Goal: Task Accomplishment & Management: Complete application form

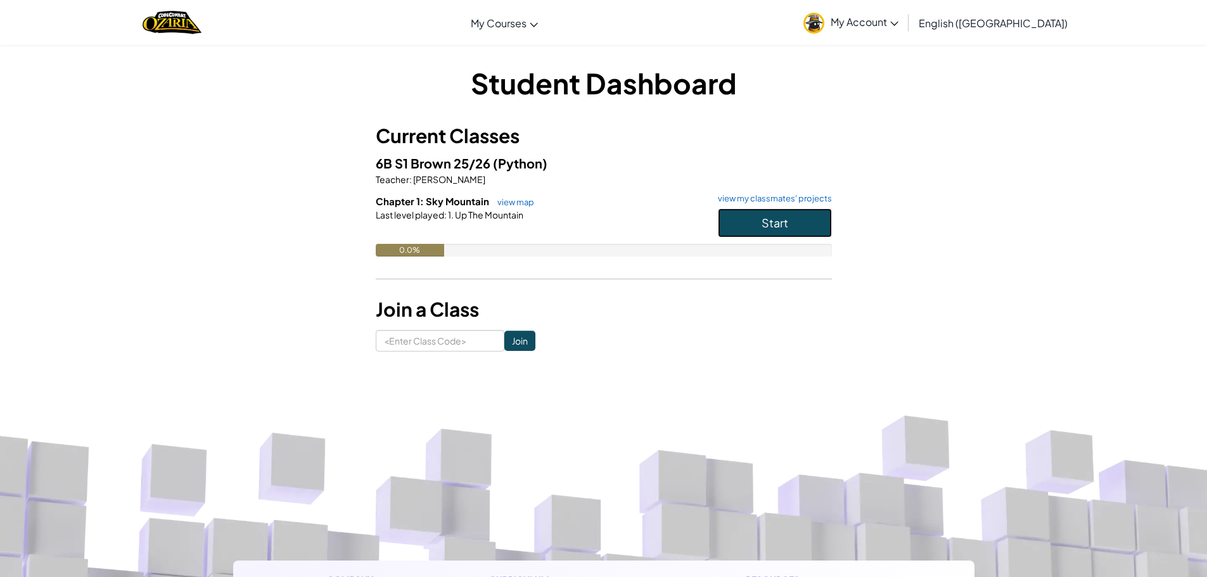
click at [748, 217] on button "Start" at bounding box center [775, 222] width 114 height 29
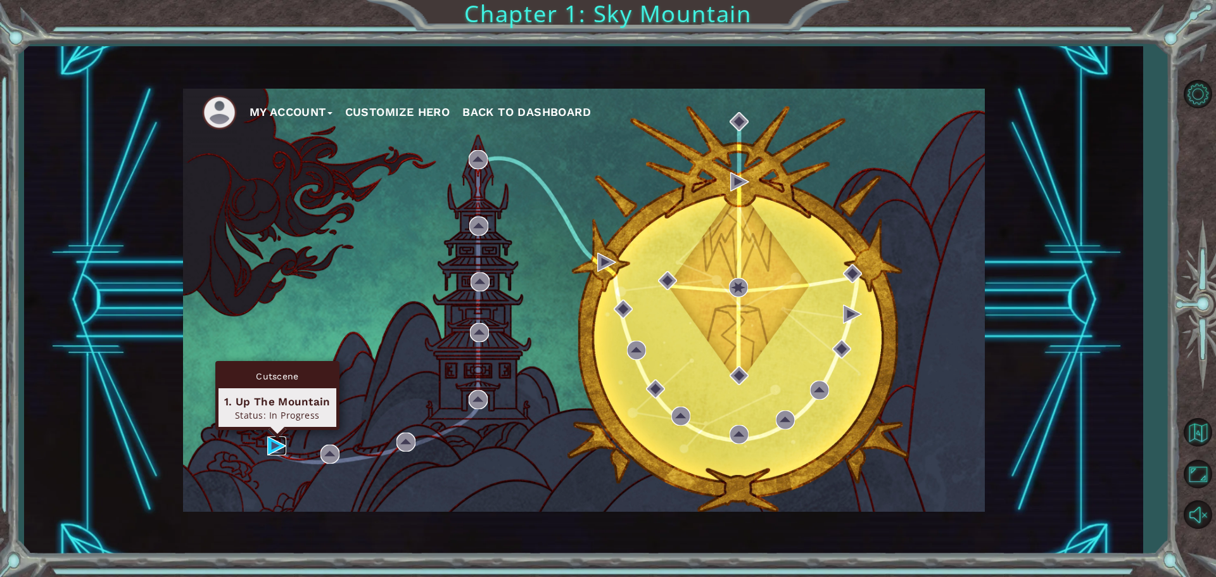
click at [281, 445] on img at bounding box center [276, 445] width 19 height 19
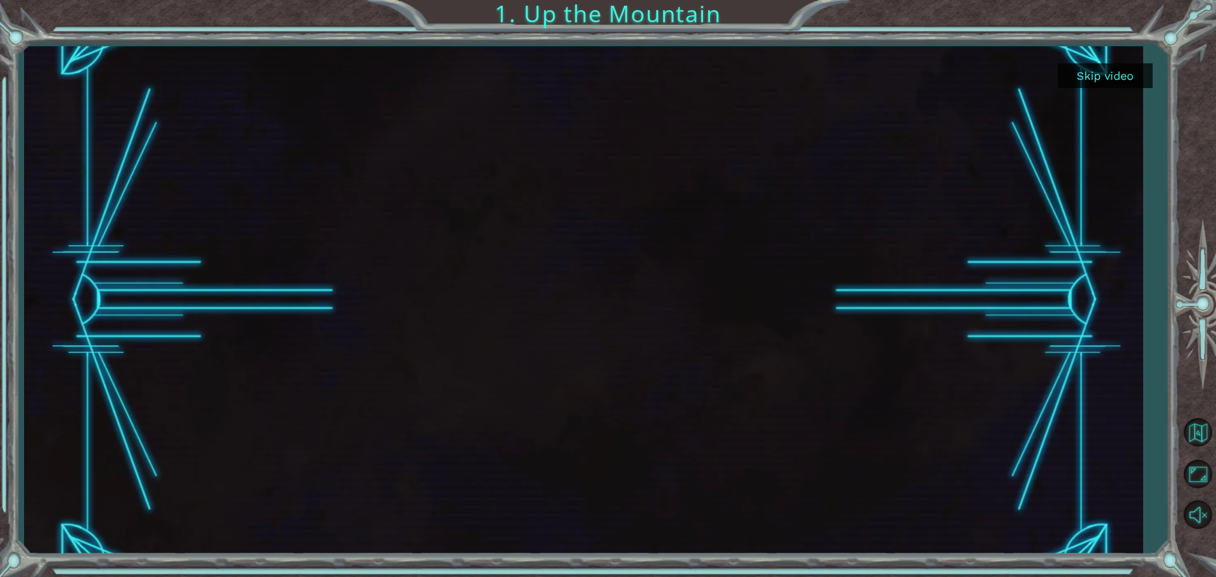
click at [1107, 73] on button "Skip video" at bounding box center [1105, 75] width 95 height 25
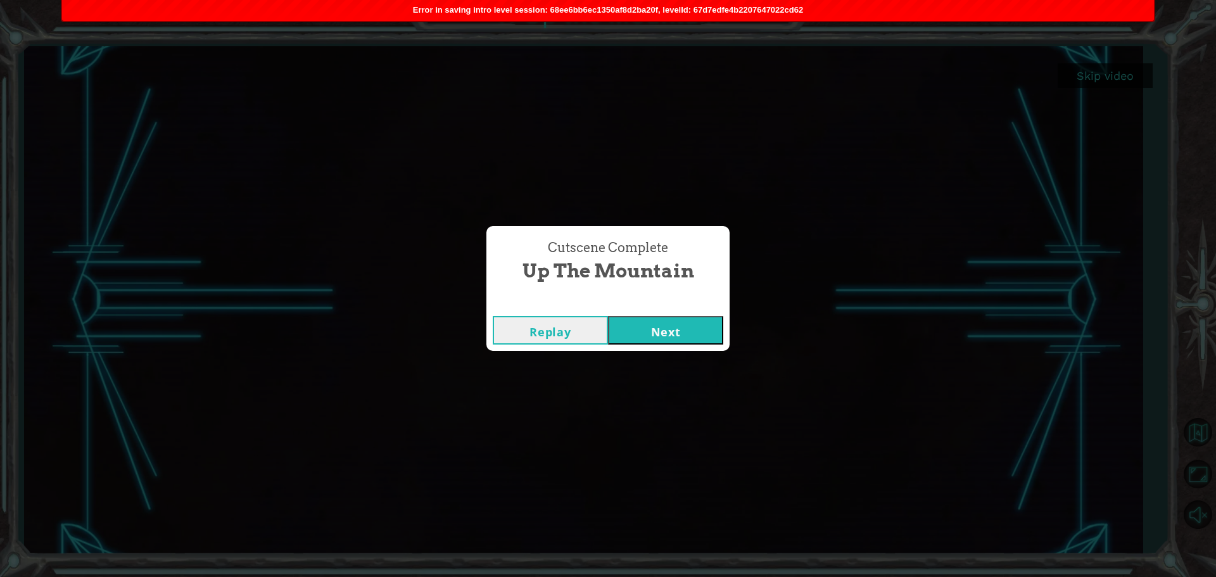
click at [646, 338] on button "Next" at bounding box center [665, 330] width 115 height 29
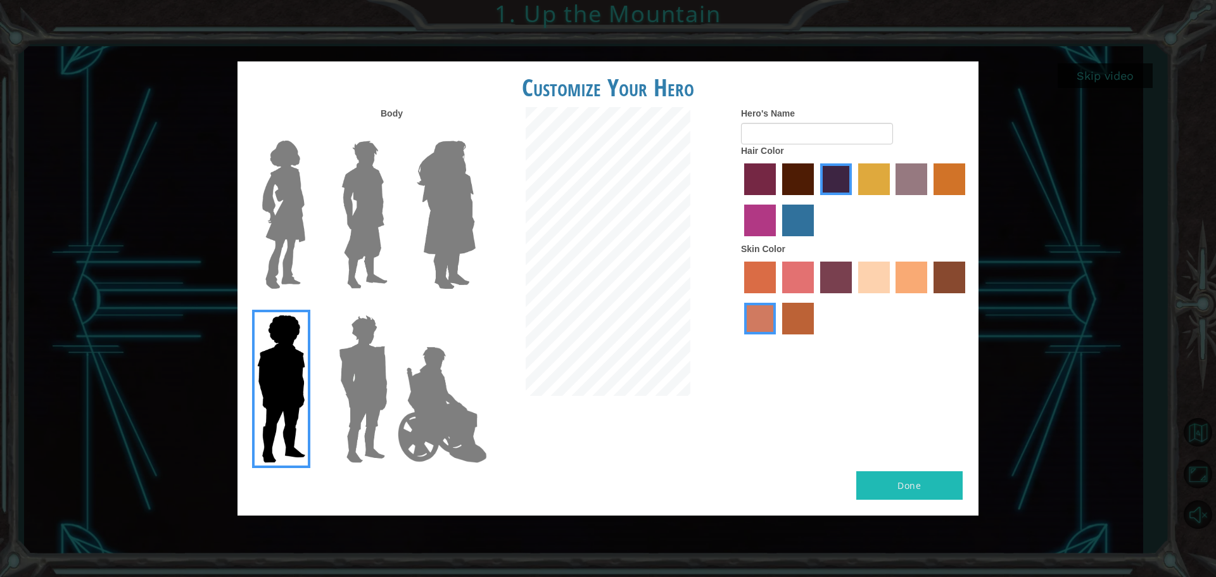
click at [395, 219] on div at bounding box center [361, 210] width 82 height 174
click at [378, 213] on img at bounding box center [364, 215] width 56 height 158
click at [393, 132] on input "Hero Lars" at bounding box center [393, 132] width 0 height 0
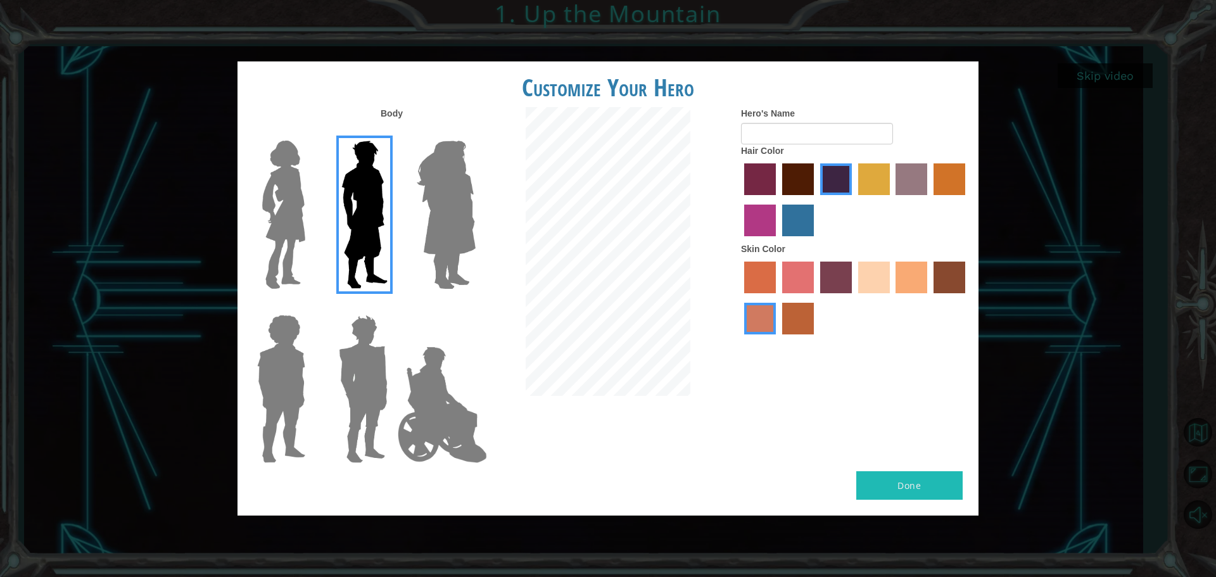
click at [803, 171] on label "maroon hair color" at bounding box center [798, 179] width 32 height 32
click at [778, 200] on input "maroon hair color" at bounding box center [778, 200] width 0 height 0
click at [768, 138] on input "Hero's Name" at bounding box center [817, 134] width 152 height 22
type input "Tyllian Miller"
click at [876, 191] on label "tulip tree hair color" at bounding box center [874, 179] width 32 height 32
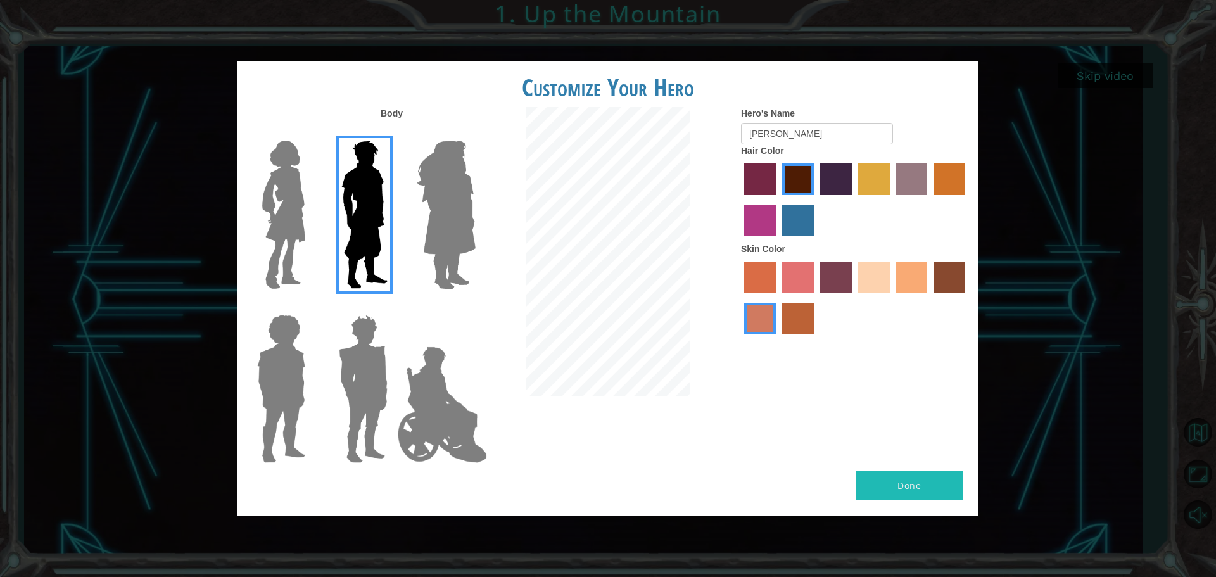
click at [854, 200] on input "tulip tree hair color" at bounding box center [854, 200] width 0 height 0
click at [910, 179] on label "bazaar hair color" at bounding box center [912, 179] width 32 height 32
click at [892, 200] on input "bazaar hair color" at bounding box center [892, 200] width 0 height 0
click at [786, 172] on label "maroon hair color" at bounding box center [798, 179] width 32 height 32
click at [778, 200] on input "maroon hair color" at bounding box center [778, 200] width 0 height 0
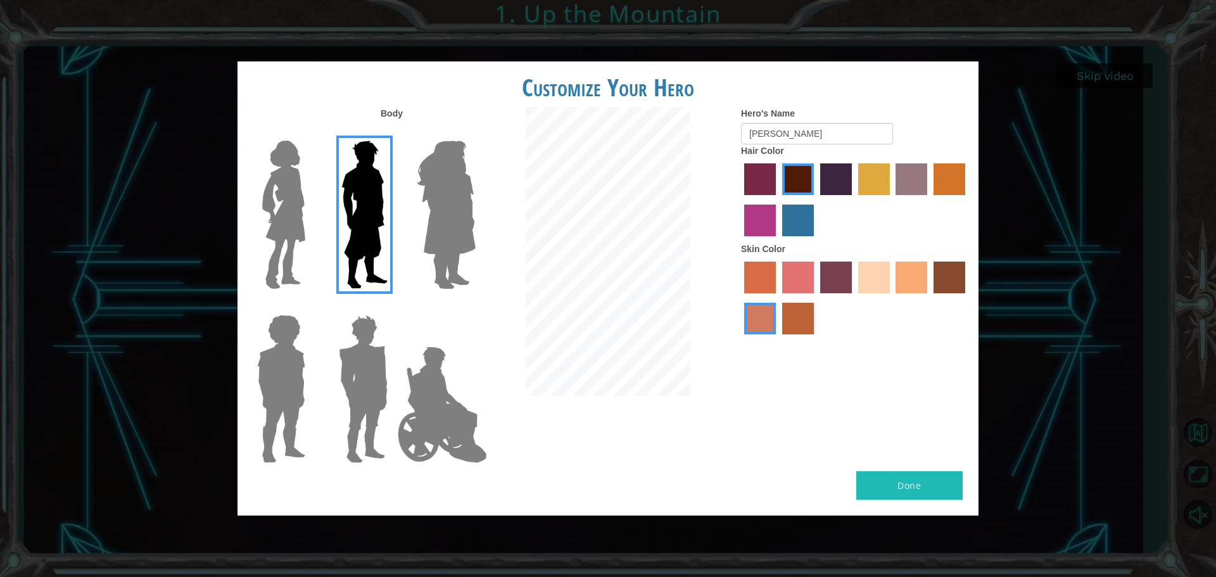
click at [919, 269] on label "tacao skin color" at bounding box center [912, 278] width 32 height 32
click at [892, 298] on input "tacao skin color" at bounding box center [892, 298] width 0 height 0
click at [913, 473] on button "Done" at bounding box center [909, 485] width 106 height 29
